Goal: Information Seeking & Learning: Get advice/opinions

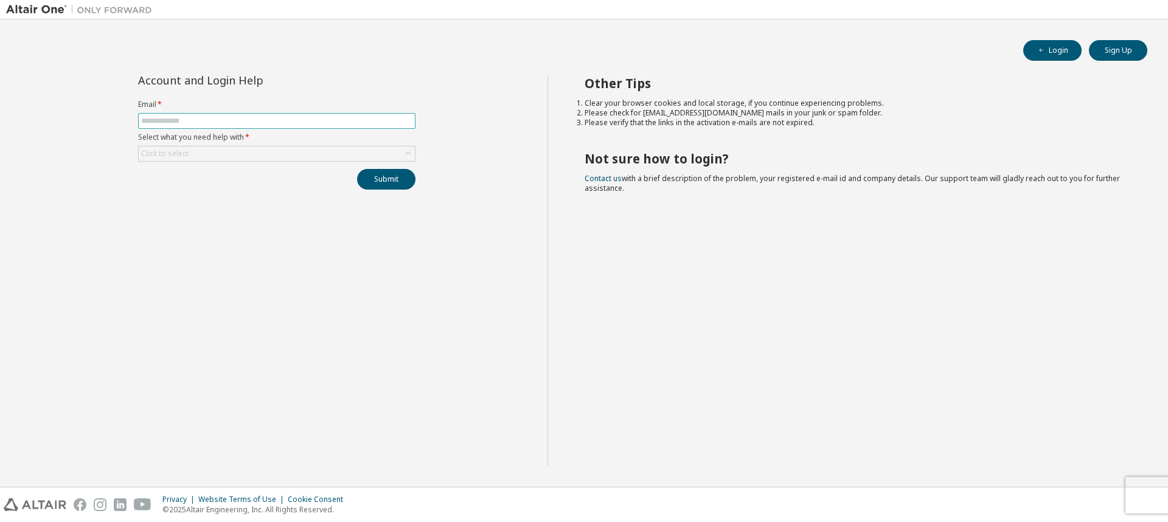
click at [247, 114] on span at bounding box center [276, 121] width 277 height 16
click at [249, 117] on input "text" at bounding box center [276, 121] width 271 height 10
click at [389, 154] on div "Click to select" at bounding box center [277, 154] width 276 height 15
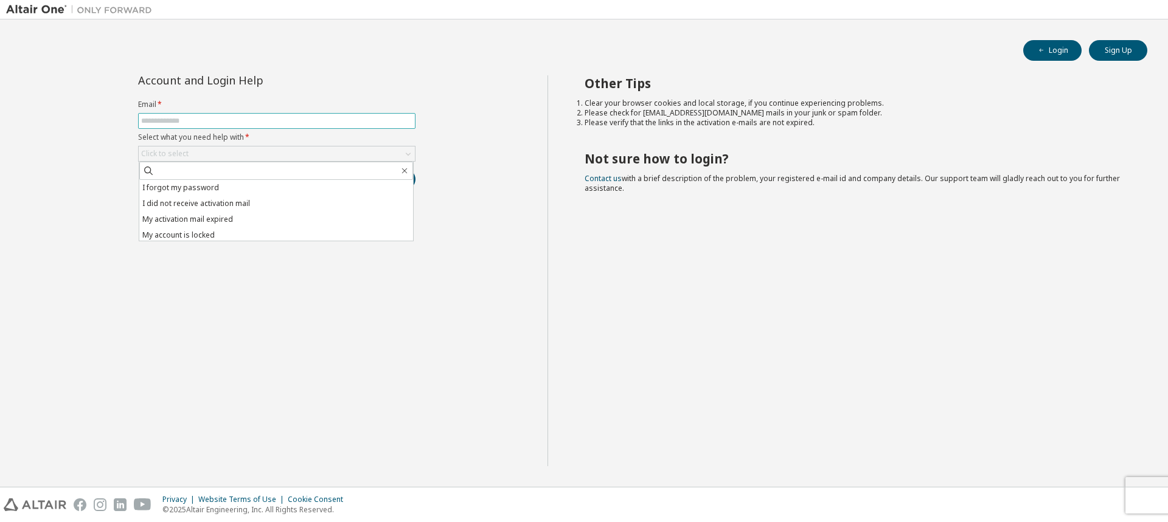
click at [179, 119] on input "text" at bounding box center [276, 121] width 271 height 10
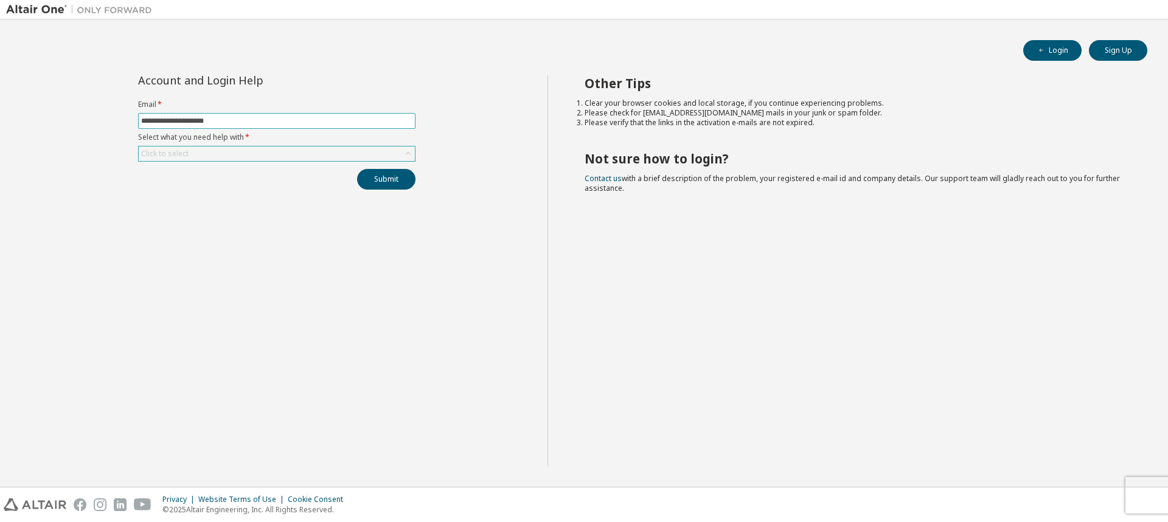
type input "**********"
click at [359, 156] on div "Click to select" at bounding box center [277, 154] width 276 height 15
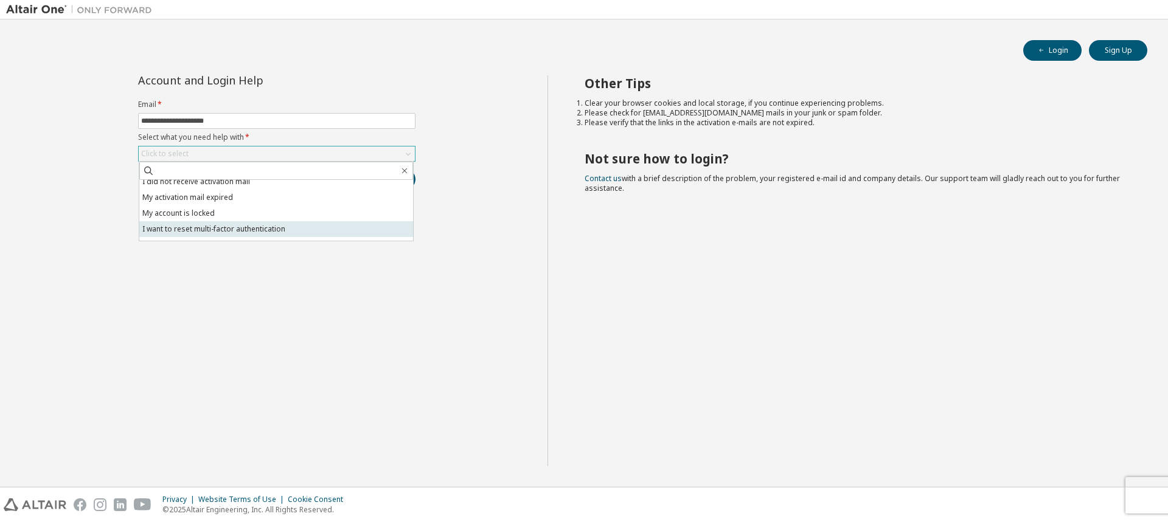
scroll to position [34, 0]
click at [193, 235] on li "I don't know but can't login" at bounding box center [276, 233] width 274 height 16
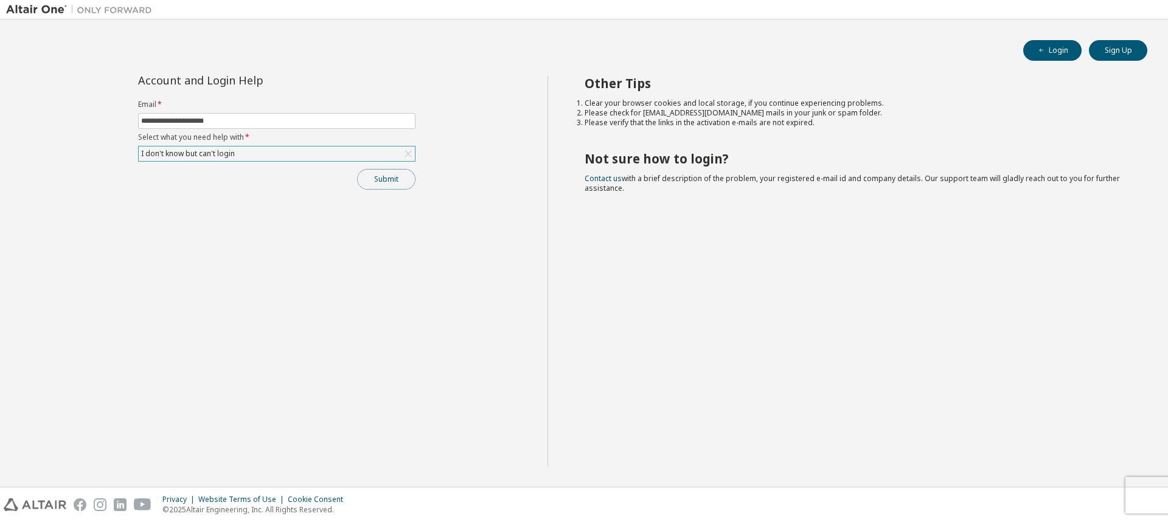
click at [376, 184] on button "Submit" at bounding box center [386, 179] width 58 height 21
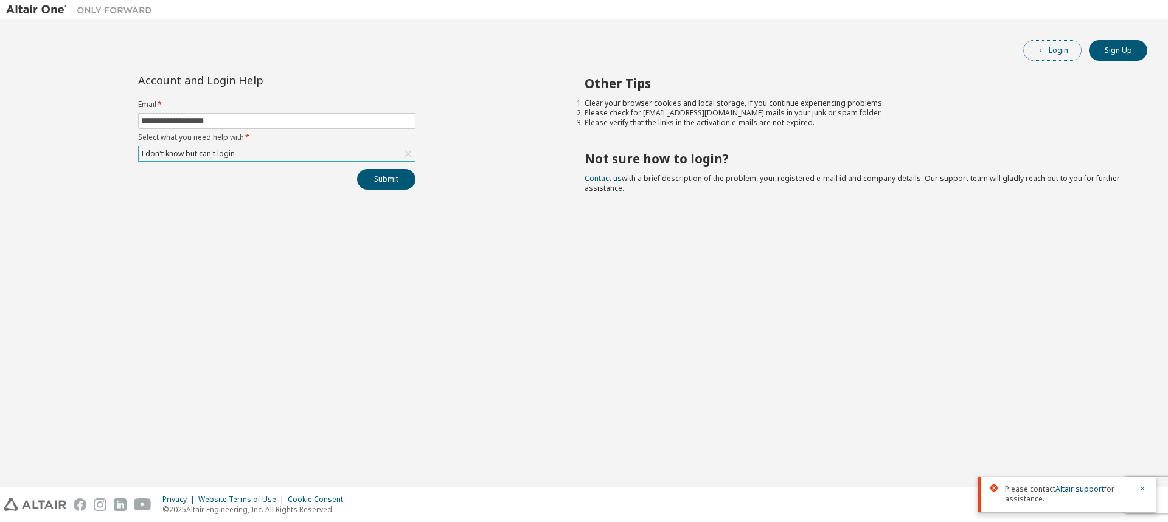
click at [1061, 45] on button "Login" at bounding box center [1052, 50] width 58 height 21
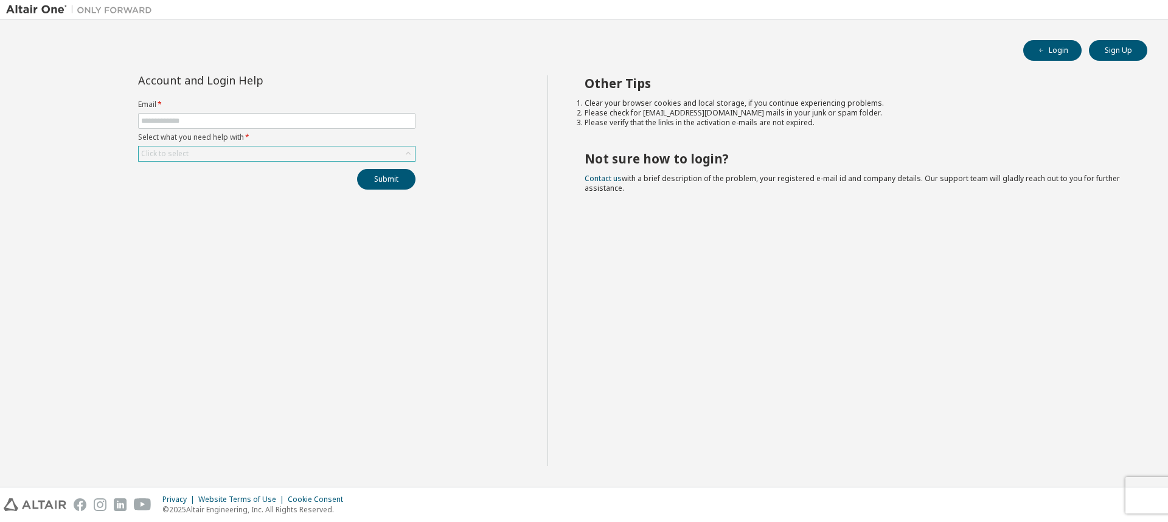
click at [257, 148] on div "Click to select" at bounding box center [277, 154] width 276 height 15
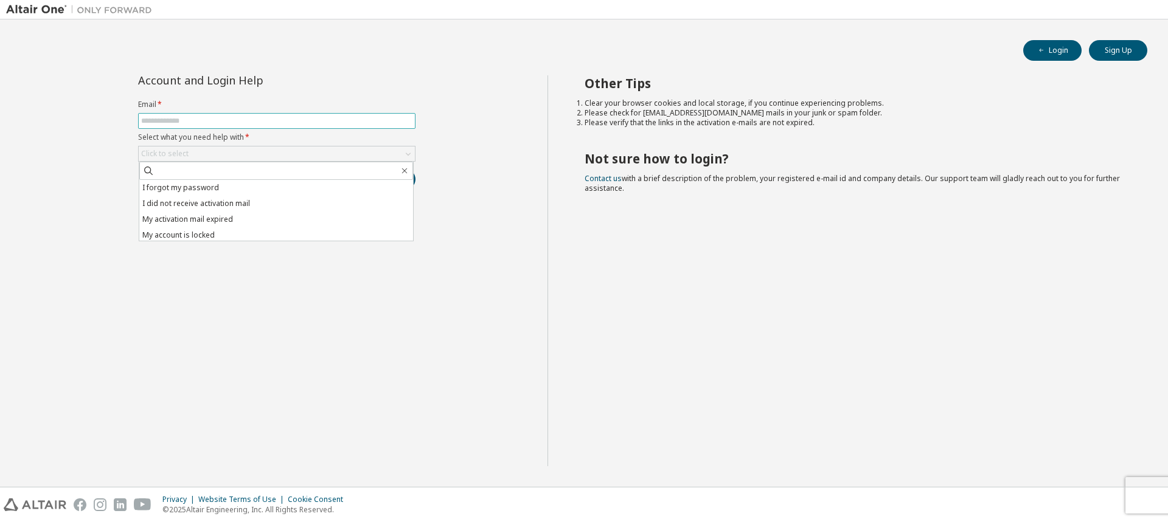
click at [199, 115] on span at bounding box center [276, 121] width 277 height 16
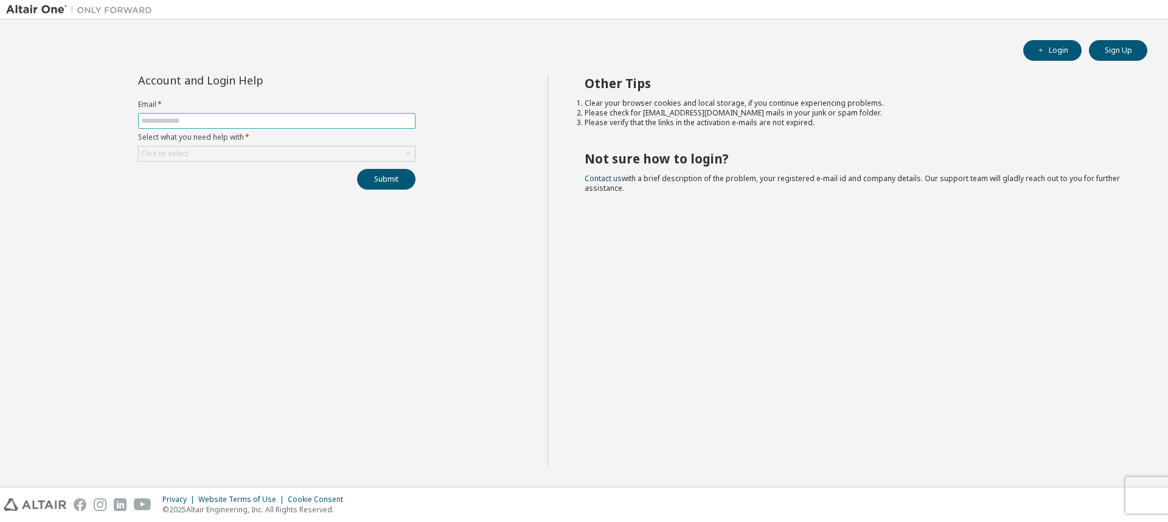
click at [204, 122] on input "text" at bounding box center [276, 121] width 271 height 10
type input "**********"
click at [323, 157] on div "Click to select" at bounding box center [277, 154] width 276 height 15
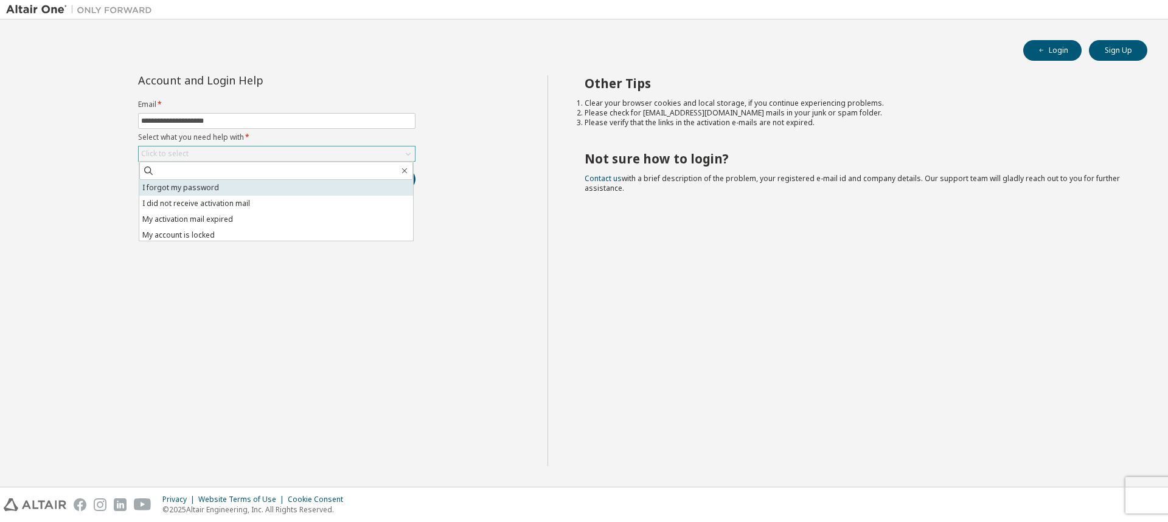
click at [181, 192] on li "I forgot my password" at bounding box center [276, 188] width 274 height 16
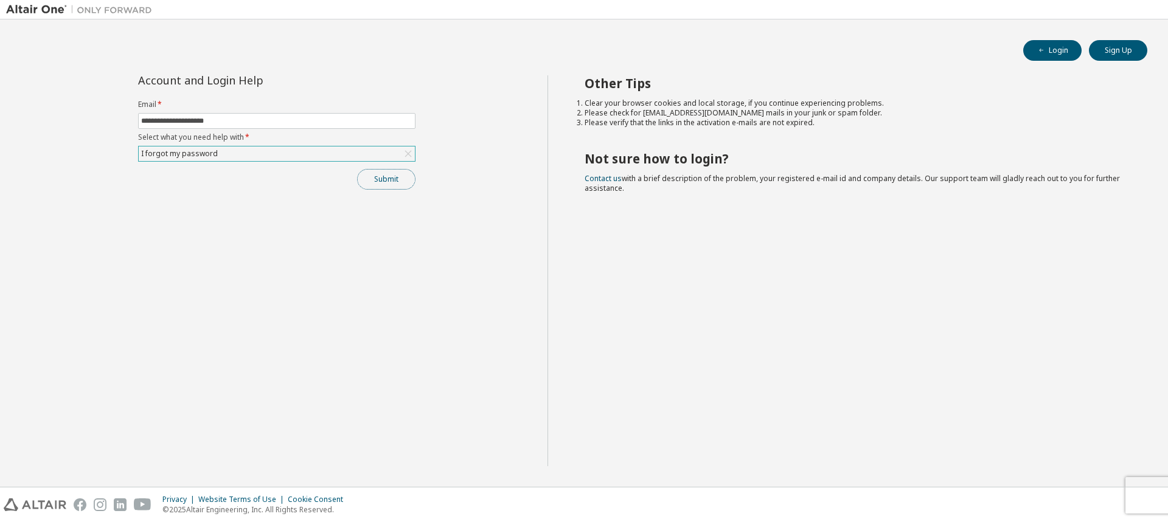
click at [387, 187] on button "Submit" at bounding box center [386, 179] width 58 height 21
click at [333, 154] on div "I forgot my password" at bounding box center [277, 154] width 276 height 15
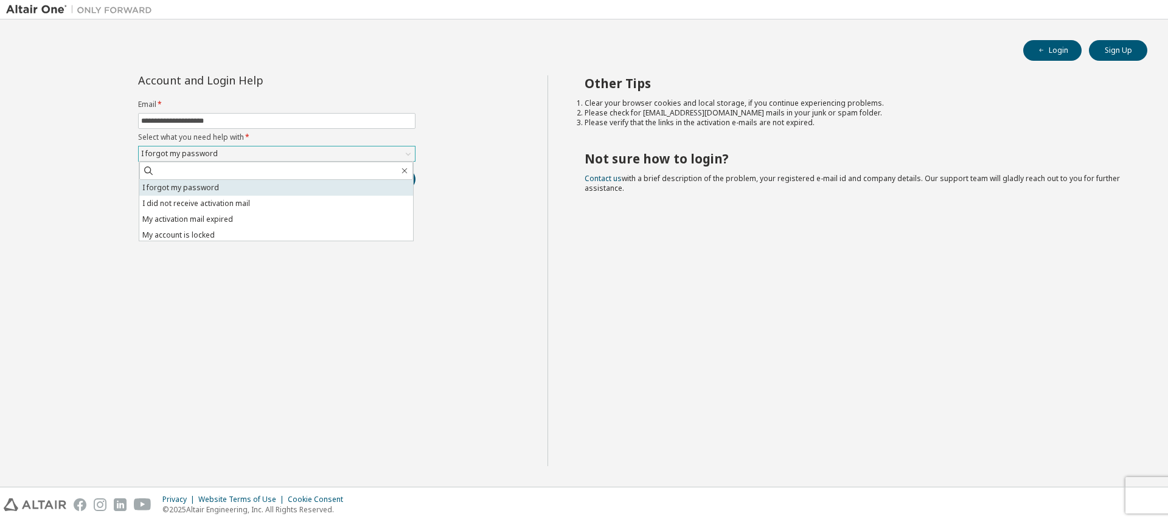
click at [193, 184] on li "I forgot my password" at bounding box center [276, 188] width 274 height 16
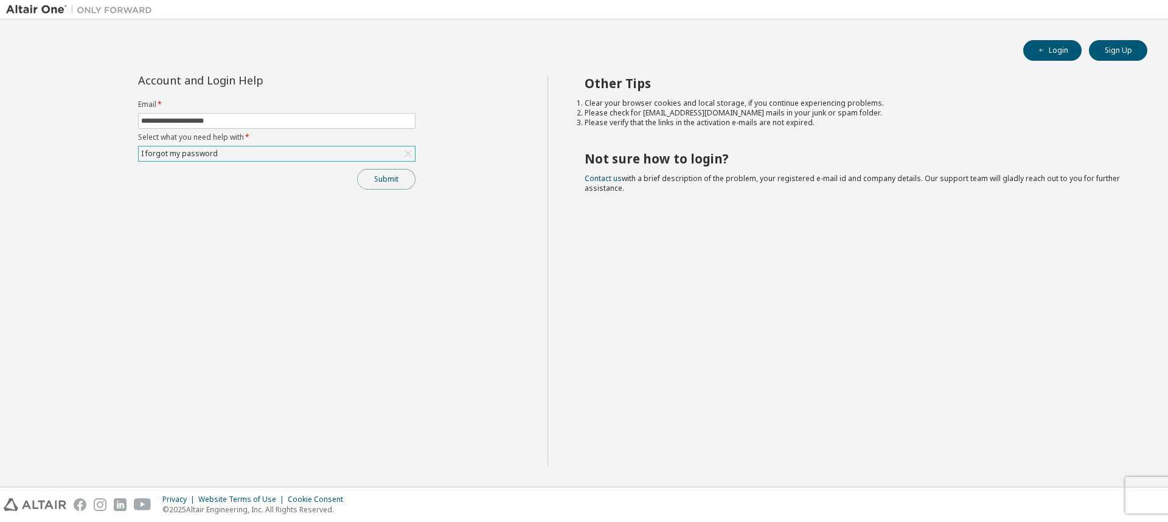
click at [360, 181] on button "Submit" at bounding box center [386, 179] width 58 height 21
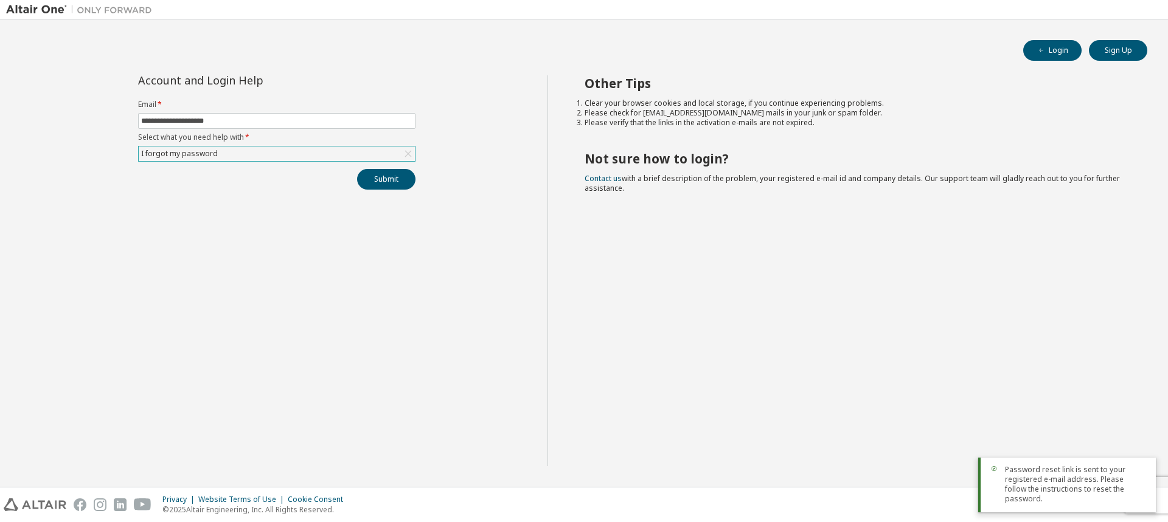
click at [1059, 494] on span "Password reset link is sent to your registered e-mail address. Please follow th…" at bounding box center [1075, 484] width 141 height 39
click at [395, 161] on div "I forgot my password" at bounding box center [277, 154] width 276 height 15
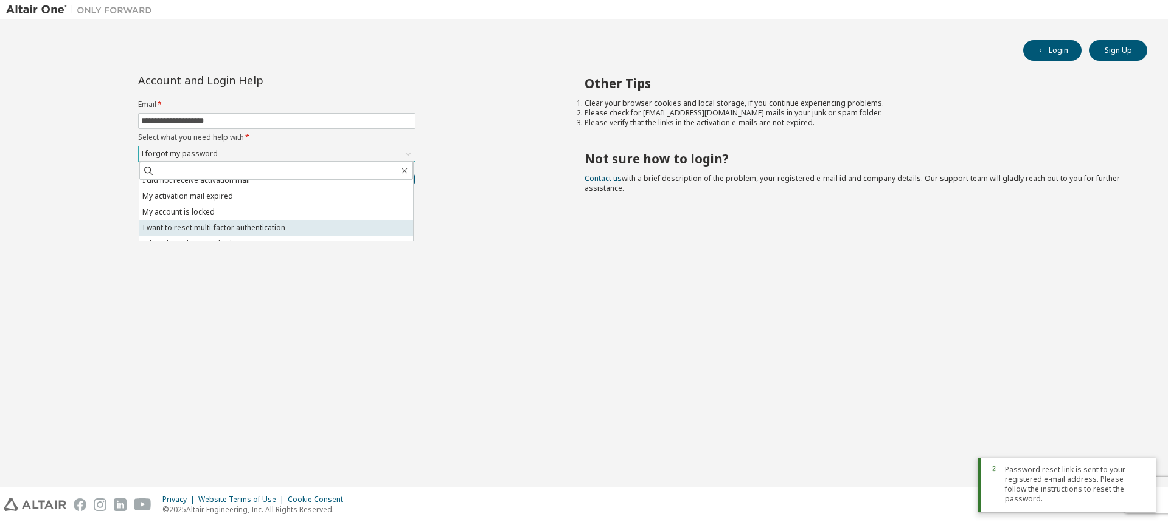
scroll to position [34, 0]
click at [223, 234] on li "I don't know but can't login" at bounding box center [276, 233] width 274 height 16
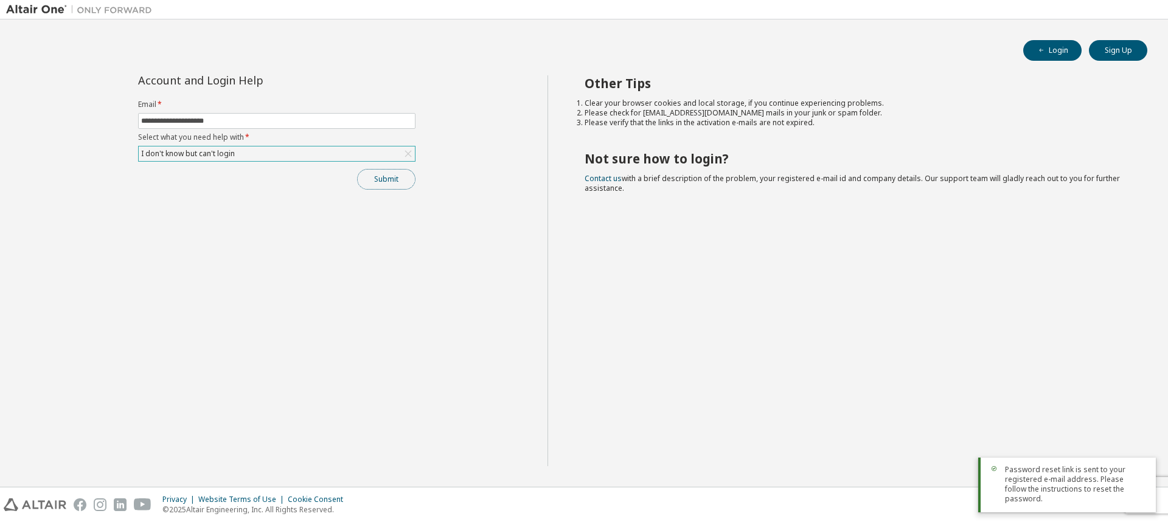
click at [387, 176] on button "Submit" at bounding box center [386, 179] width 58 height 21
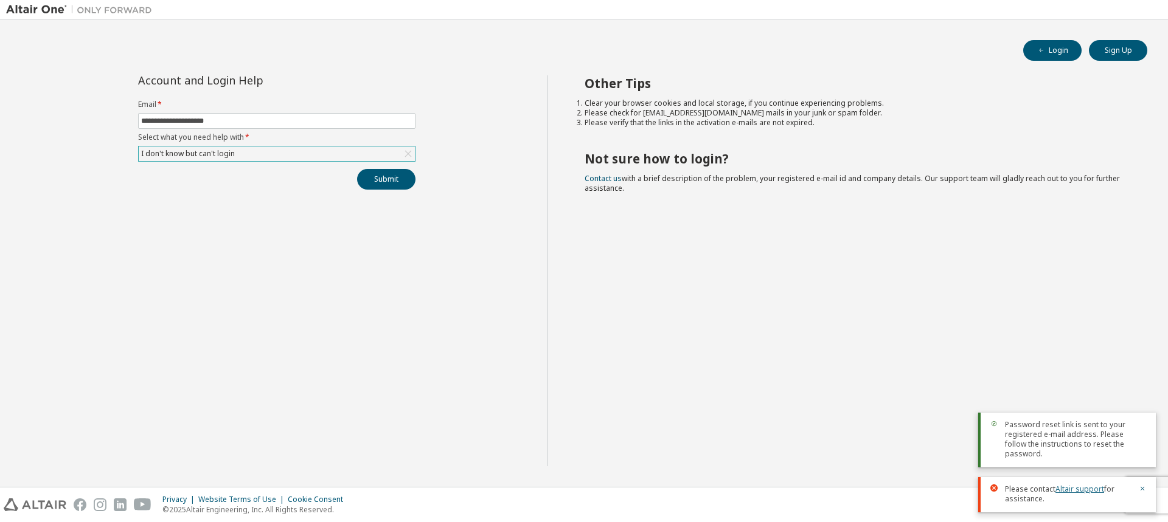
click at [1082, 488] on link "Altair support" at bounding box center [1079, 489] width 49 height 10
click at [1074, 489] on link "Altair support" at bounding box center [1079, 489] width 49 height 10
click at [1084, 489] on link "Altair support" at bounding box center [1079, 489] width 49 height 10
drag, startPoint x: 1081, startPoint y: 488, endPoint x: 781, endPoint y: 349, distance: 330.5
click at [781, 349] on div "Other Tips Clear your browser cookies and local storage, if you continue experi…" at bounding box center [854, 270] width 615 height 391
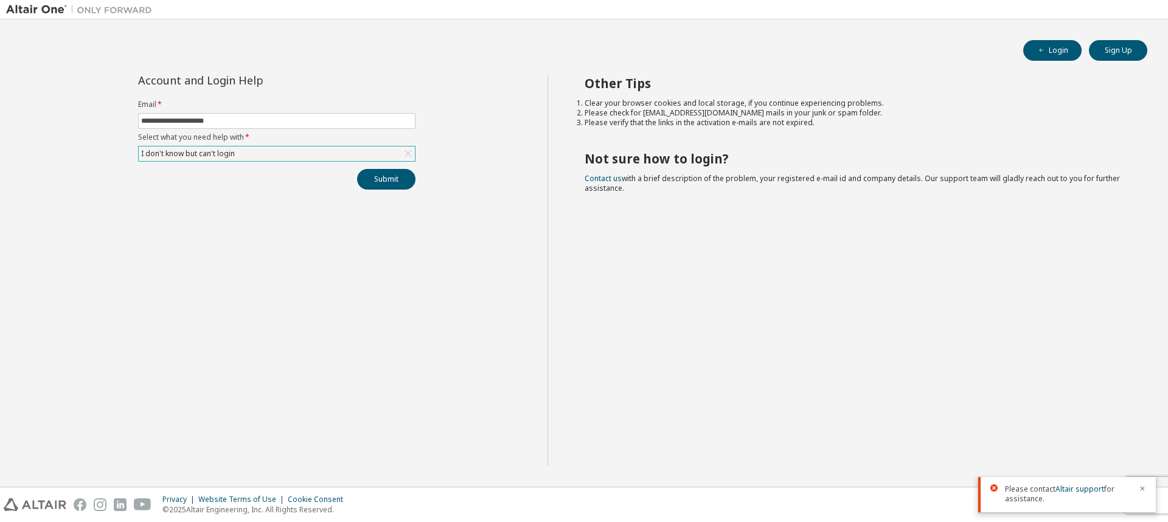
drag, startPoint x: 1074, startPoint y: 488, endPoint x: 1092, endPoint y: 401, distance: 88.1
click at [1099, 386] on div "Other Tips Clear your browser cookies and local storage, if you continue experi…" at bounding box center [854, 270] width 615 height 391
click at [1068, 489] on link "Altair support" at bounding box center [1079, 489] width 49 height 10
click at [1072, 385] on div "Other Tips Clear your browser cookies and local storage, if you continue experi…" at bounding box center [854, 270] width 615 height 391
click at [1144, 489] on icon "button" at bounding box center [1141, 488] width 7 height 7
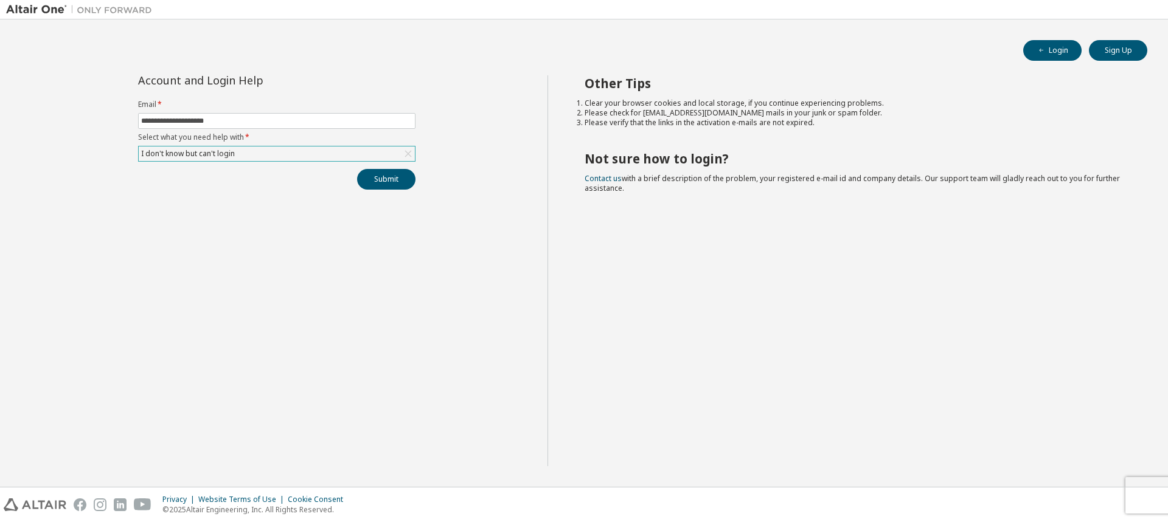
click at [1078, 408] on div "Other Tips Clear your browser cookies and local storage, if you continue experi…" at bounding box center [854, 270] width 615 height 391
click at [365, 161] on div "I don't know but can't login" at bounding box center [277, 154] width 276 height 15
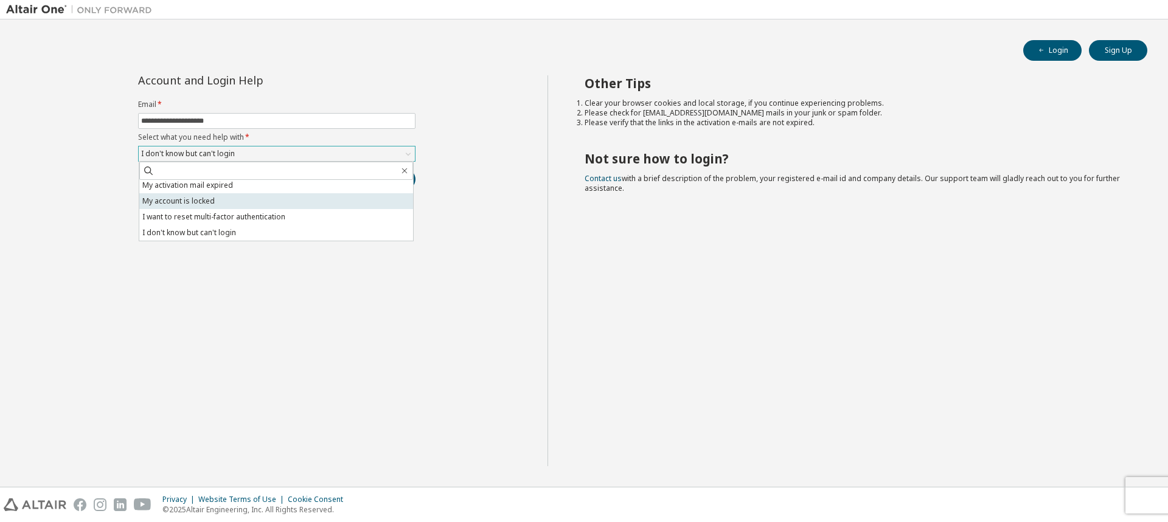
click at [189, 202] on li "My account is locked" at bounding box center [276, 201] width 274 height 16
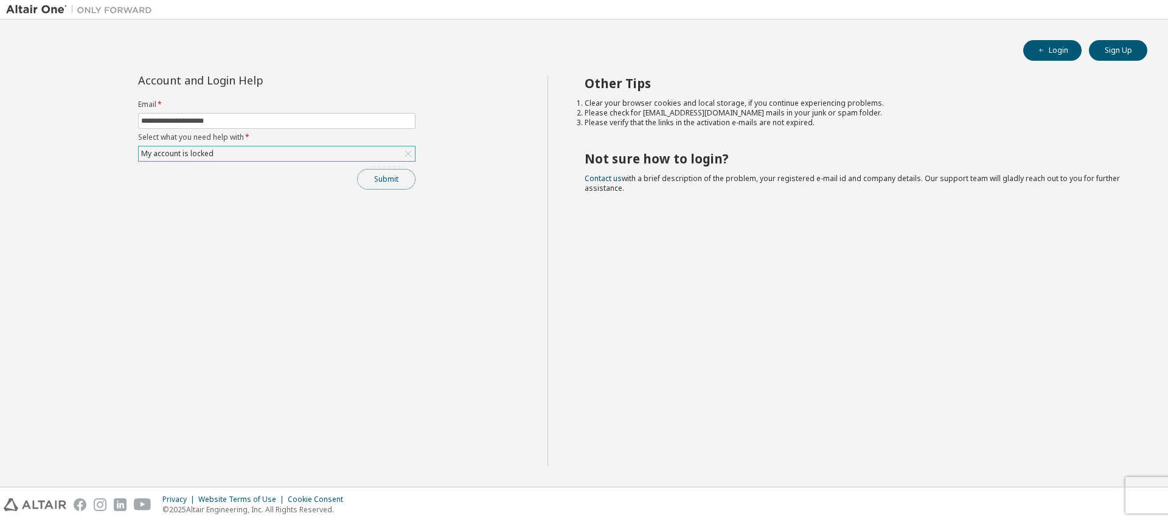
click at [380, 176] on button "Submit" at bounding box center [386, 179] width 58 height 21
click at [1082, 490] on link "Altair support" at bounding box center [1079, 489] width 49 height 10
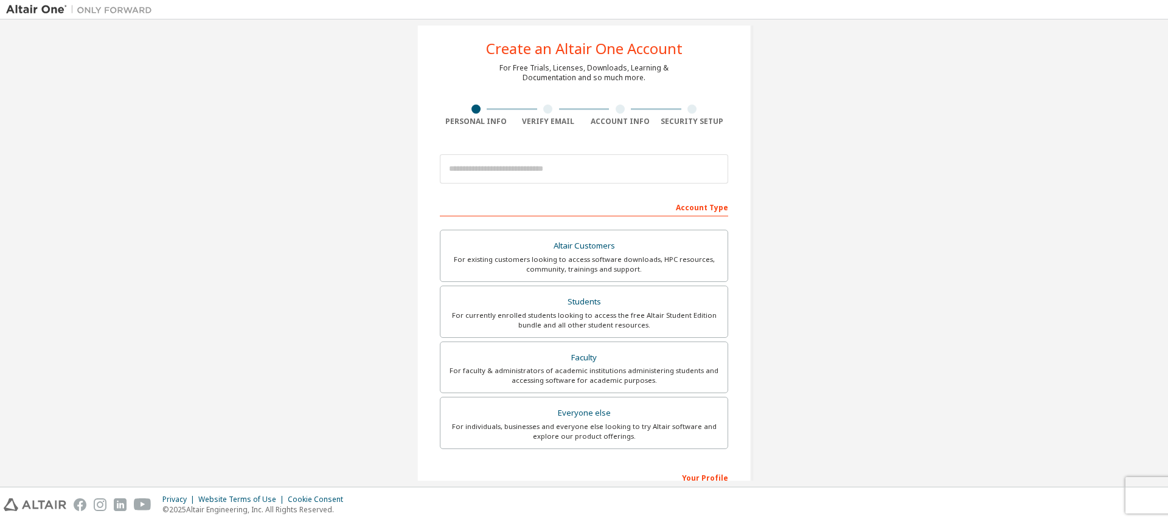
scroll to position [61, 0]
